Goal: Find specific page/section: Find specific page/section

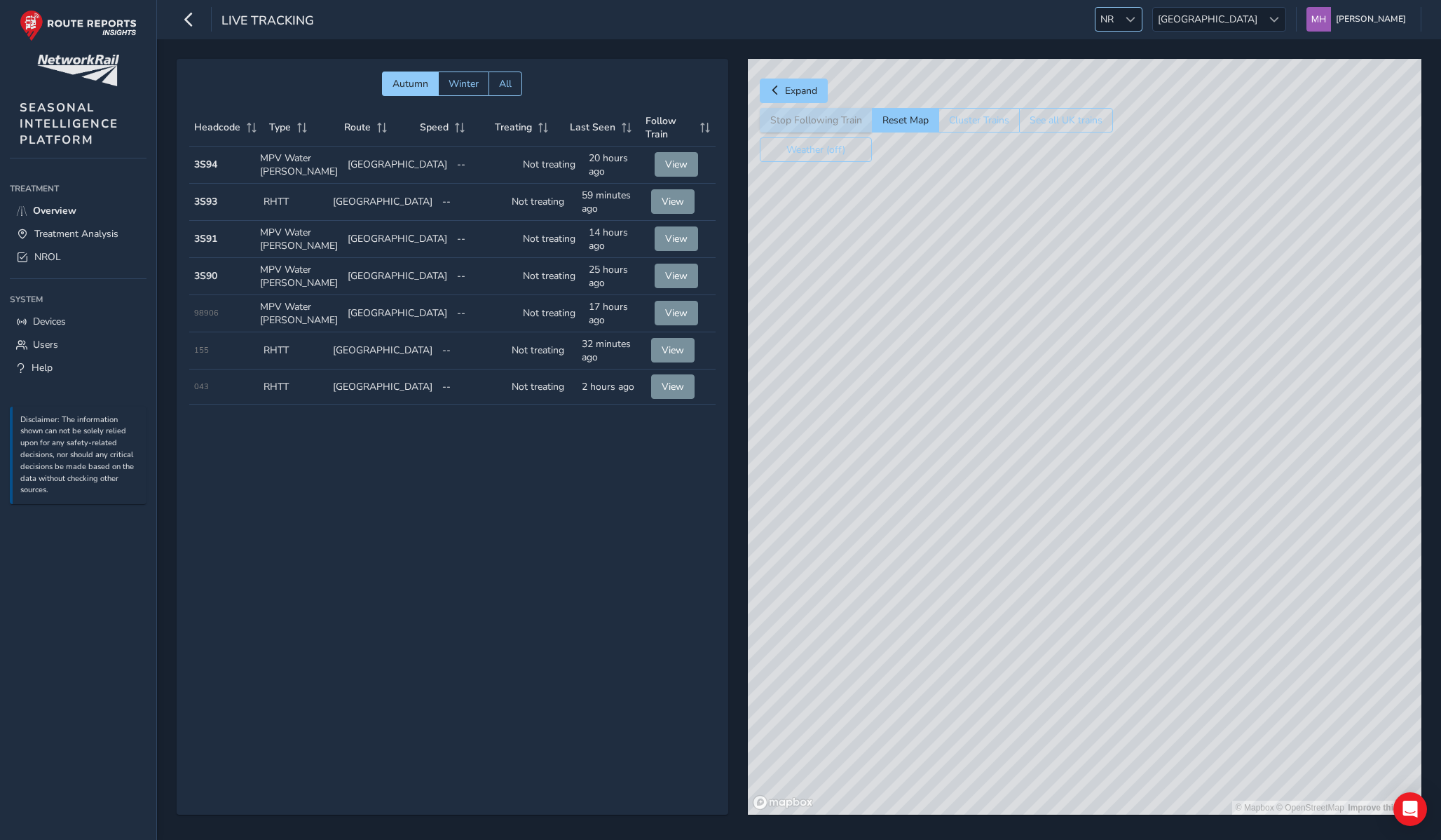
click at [1119, 24] on span "NR" at bounding box center [1106, 18] width 23 height 23
click at [1182, 70] on li "ESS" at bounding box center [1215, 76] width 97 height 23
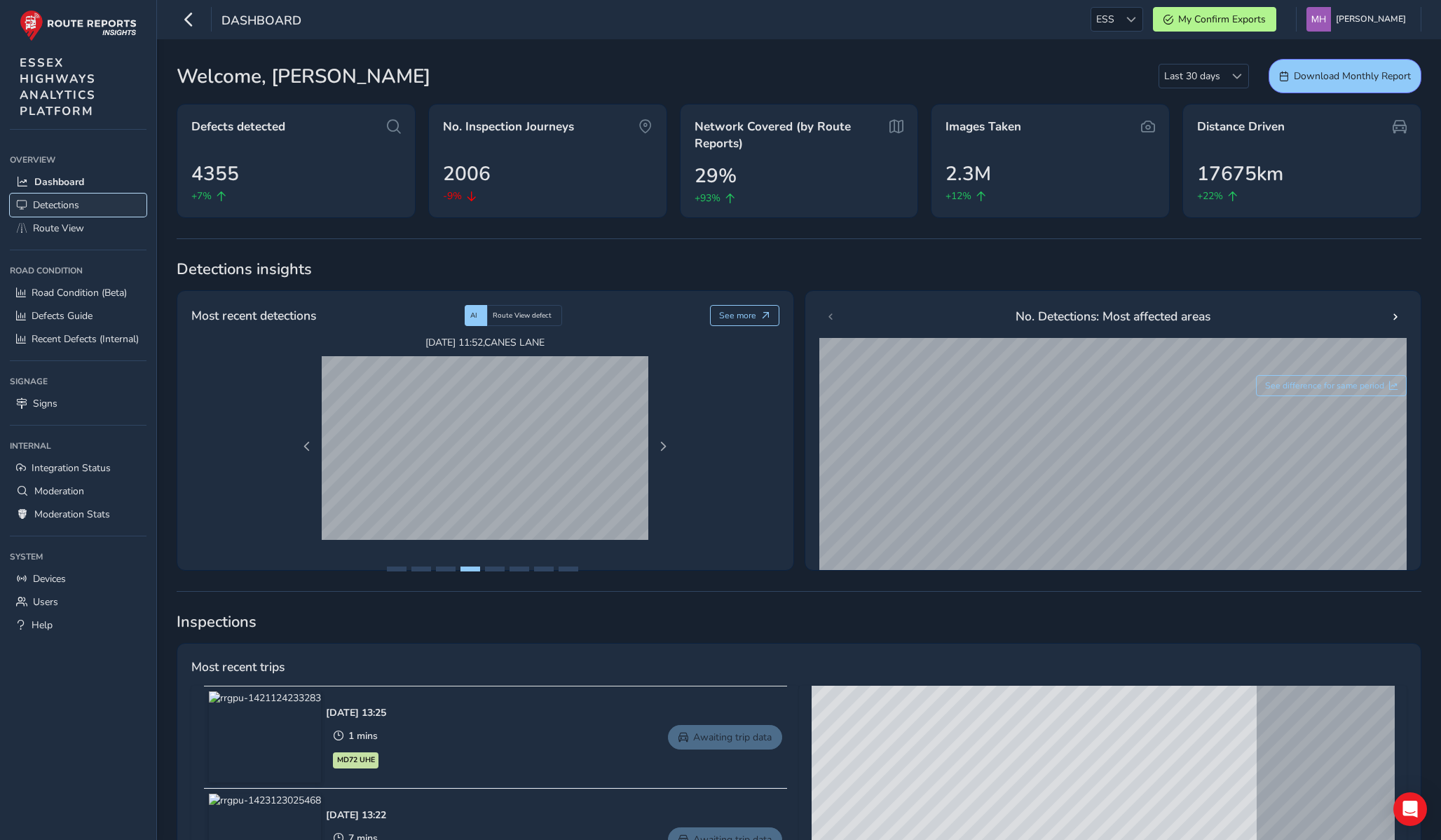
click at [56, 211] on span "Detections" at bounding box center [56, 205] width 46 height 13
